Goal: Transaction & Acquisition: Download file/media

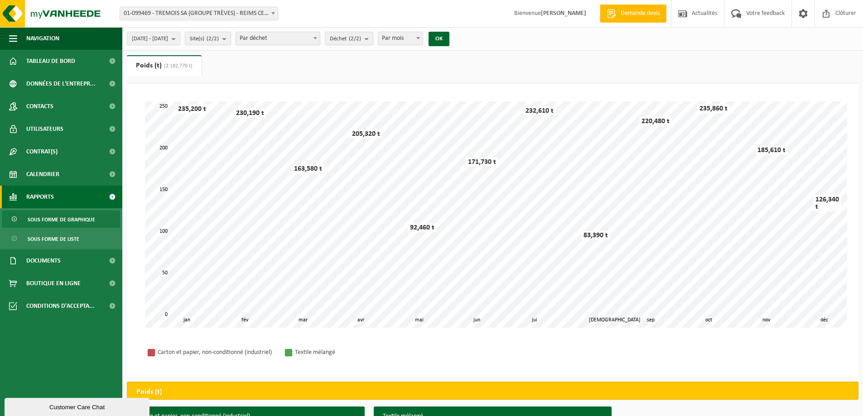
click at [317, 37] on b at bounding box center [315, 38] width 4 height 2
click at [373, 37] on b "submit" at bounding box center [369, 38] width 8 height 13
click at [358, 93] on label "Carton Et Papier, Non-conditionné (industriel)" at bounding box center [404, 95] width 150 height 14
click at [327, 88] on input "Carton Et Papier, Non-conditionné (industriel)" at bounding box center [327, 88] width 0 height 0
checkbox input "false"
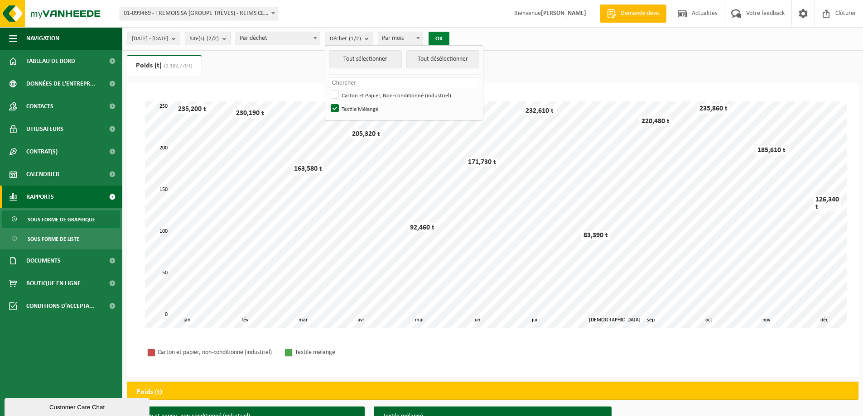
click at [449, 37] on button "OK" at bounding box center [438, 39] width 21 height 14
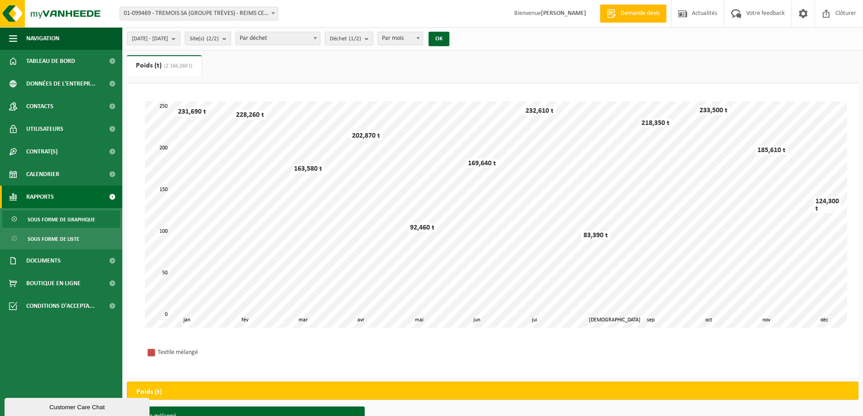
click at [180, 40] on b "submit" at bounding box center [176, 38] width 8 height 13
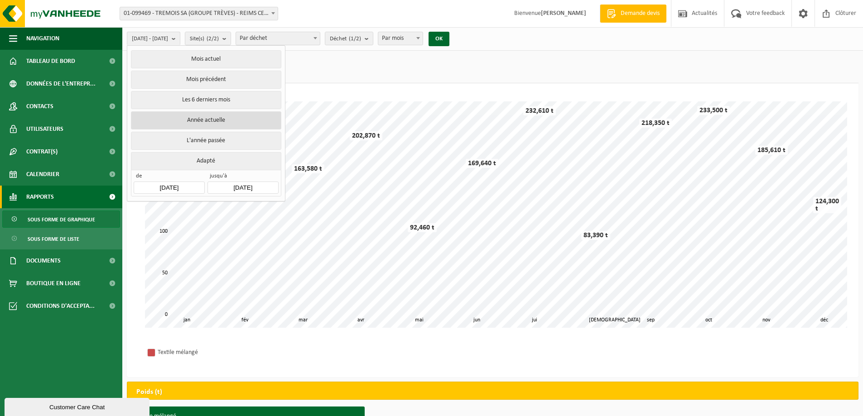
click at [219, 117] on button "Année actuelle" at bounding box center [206, 120] width 150 height 18
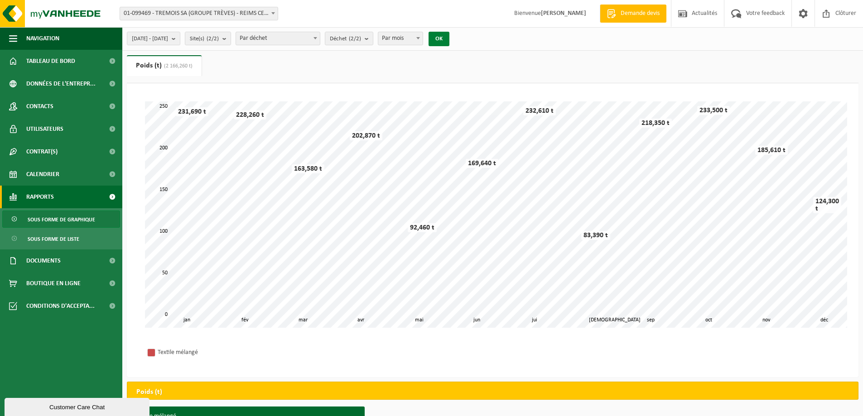
click at [449, 35] on button "OK" at bounding box center [438, 39] width 21 height 14
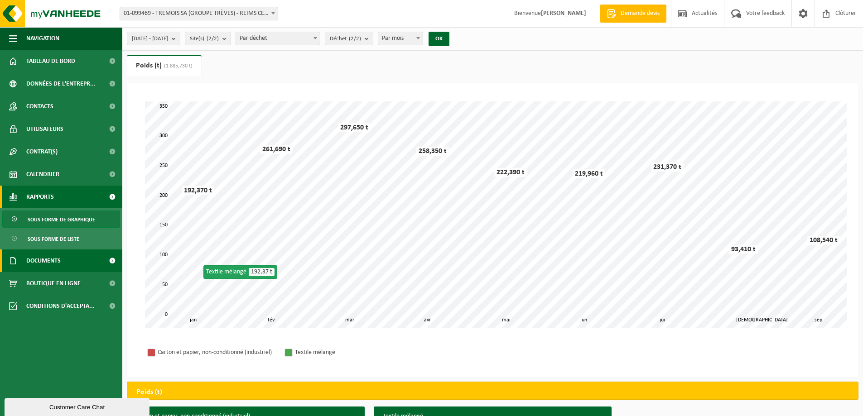
click at [54, 262] on span "Documents" at bounding box center [43, 261] width 34 height 23
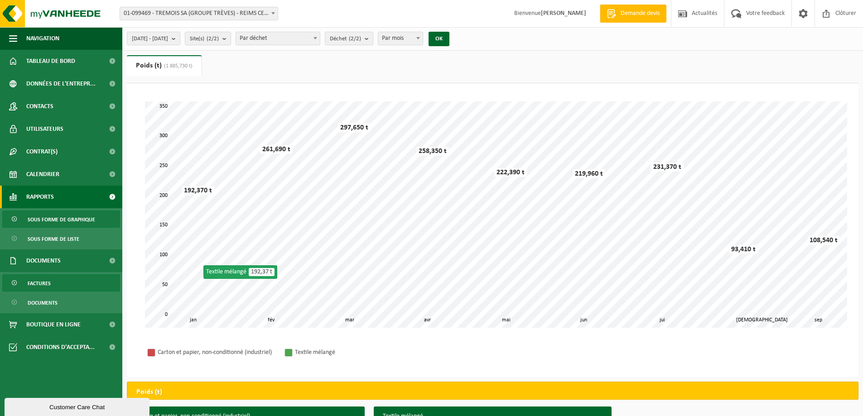
click at [40, 284] on span "Factures" at bounding box center [39, 283] width 23 height 17
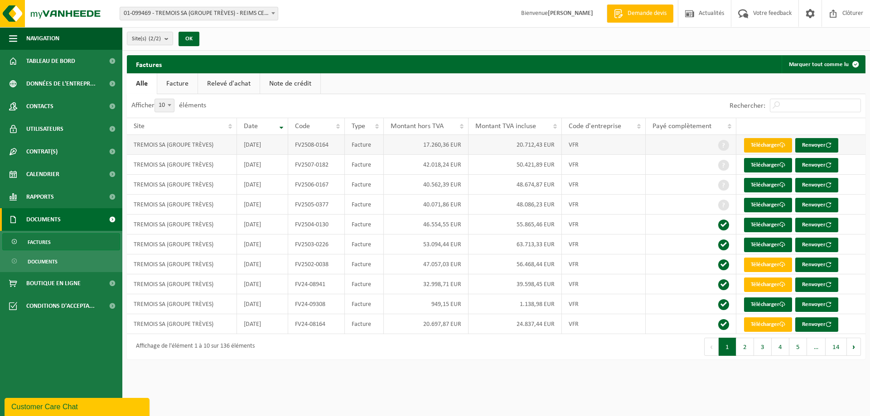
click at [767, 143] on link "Télécharger" at bounding box center [768, 145] width 48 height 14
click at [42, 260] on span "Documents" at bounding box center [43, 261] width 30 height 17
click at [42, 242] on span "Factures" at bounding box center [39, 242] width 23 height 17
click at [42, 263] on span "Documents" at bounding box center [43, 261] width 30 height 17
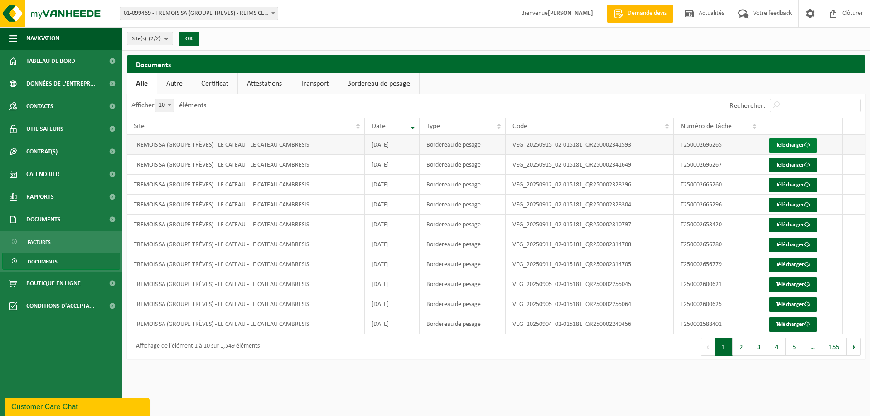
click at [793, 145] on link "Télécharger" at bounding box center [793, 145] width 48 height 14
click at [45, 197] on span "Rapports" at bounding box center [40, 197] width 28 height 23
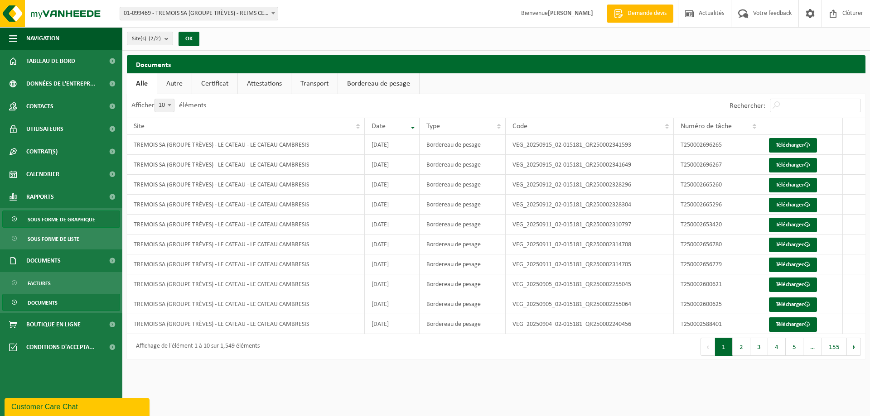
click at [69, 219] on span "Sous forme de graphique" at bounding box center [61, 219] width 67 height 17
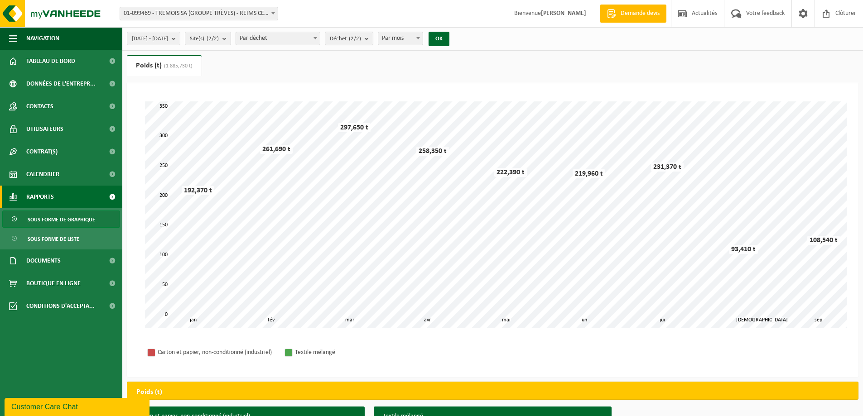
click at [373, 39] on b "submit" at bounding box center [369, 38] width 8 height 13
click at [374, 91] on label "Carton Et Papier, Non-conditionné (industriel)" at bounding box center [404, 95] width 150 height 14
click at [327, 88] on input "Carton Et Papier, Non-conditionné (industriel)" at bounding box center [327, 88] width 0 height 0
checkbox input "false"
click at [565, 52] on div "[DATE] - [DATE] Mois actuel Mois précédent Les 6 derniers mois Année actuelle L…" at bounding box center [431, 255] width 863 height 511
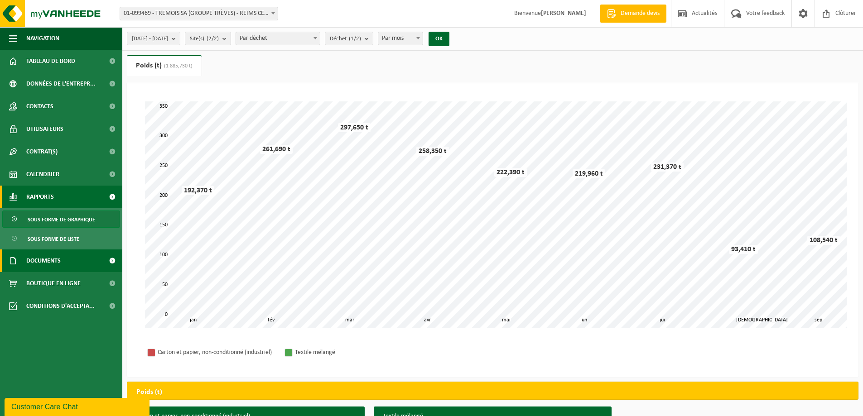
click at [53, 258] on span "Documents" at bounding box center [43, 261] width 34 height 23
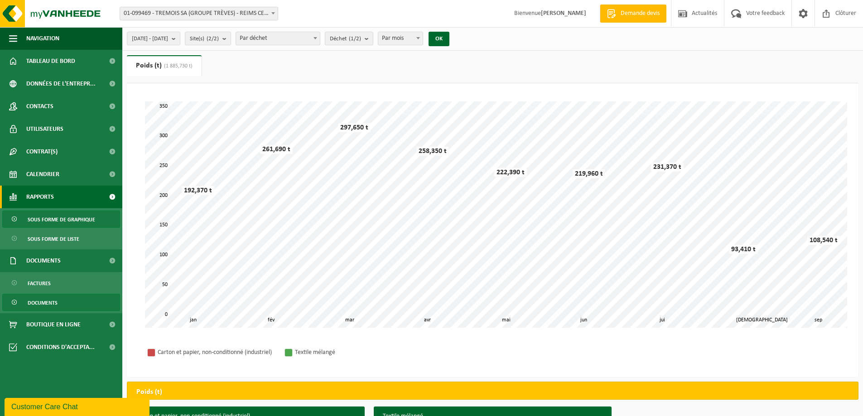
click at [42, 304] on span "Documents" at bounding box center [43, 302] width 30 height 17
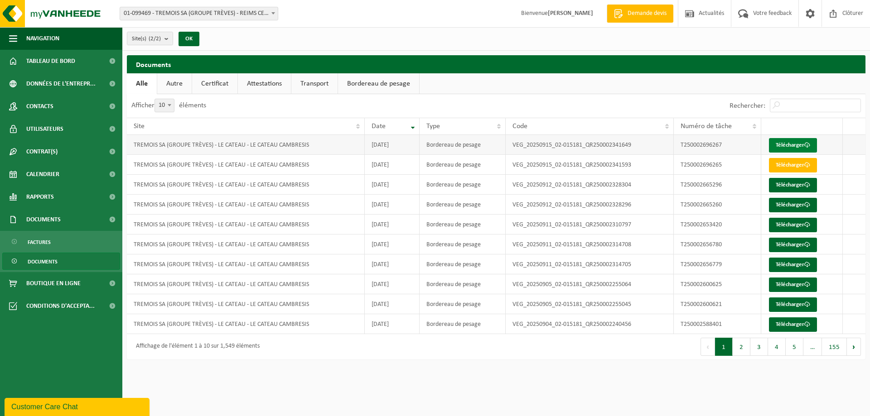
click at [787, 145] on link "Télécharger" at bounding box center [793, 145] width 48 height 14
click at [797, 166] on link "Télécharger" at bounding box center [793, 165] width 48 height 14
click at [784, 261] on link "Télécharger" at bounding box center [793, 265] width 48 height 14
